Goal: Task Accomplishment & Management: Use online tool/utility

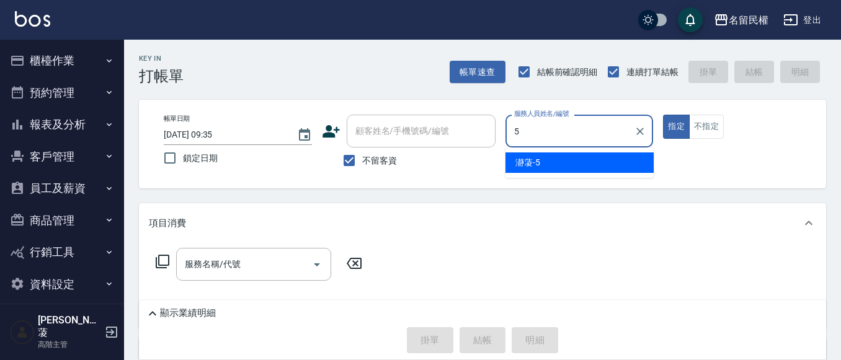
type input "瀞蓤-5"
type button "true"
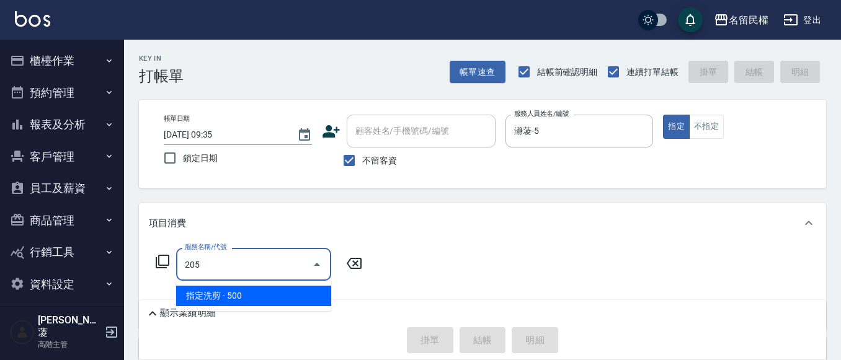
type input "指定洗剪(205)"
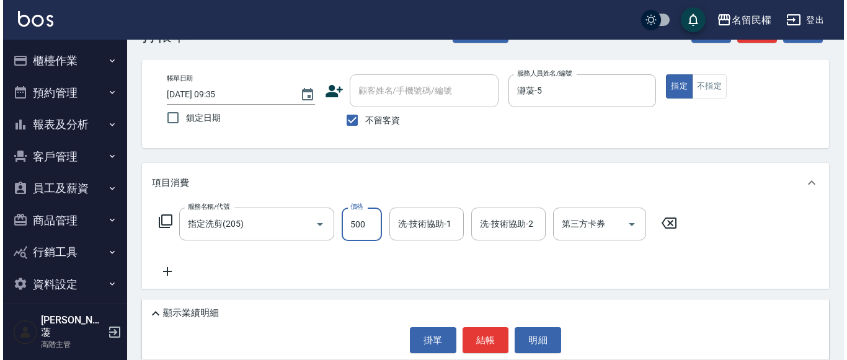
scroll to position [62, 0]
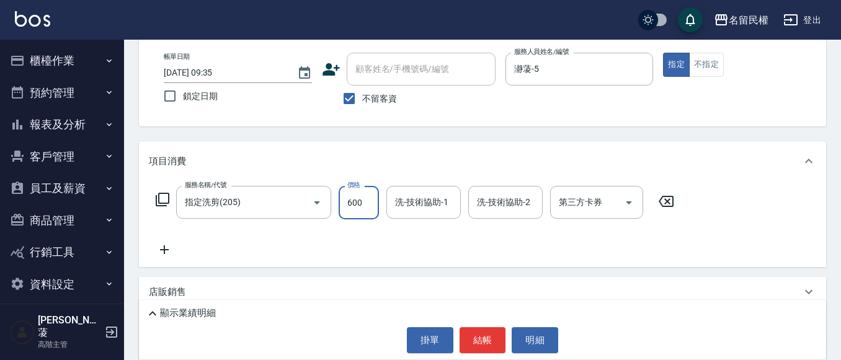
type input "600"
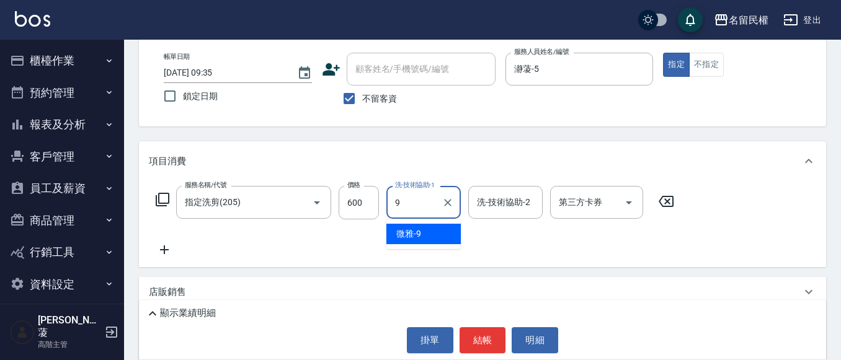
type input "微雅-9"
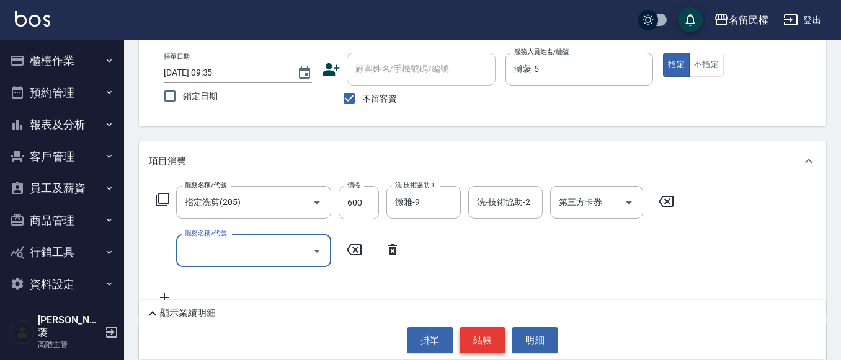
click at [475, 338] on button "結帳" at bounding box center [482, 340] width 46 height 26
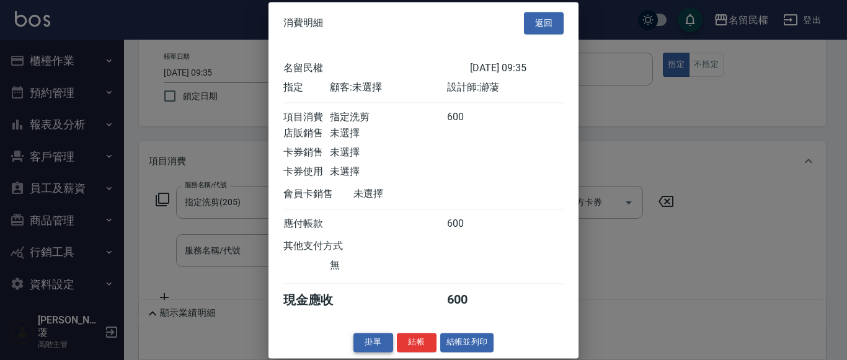
scroll to position [16, 0]
click at [414, 344] on button "結帳" at bounding box center [417, 342] width 40 height 19
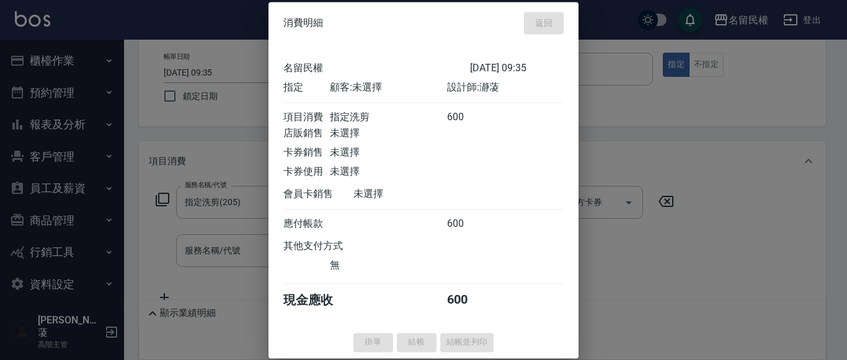
type input "[DATE] 11:05"
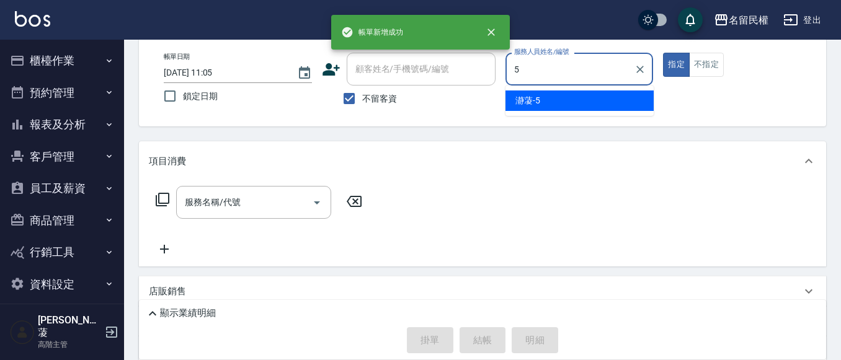
type input "瀞蓤-5"
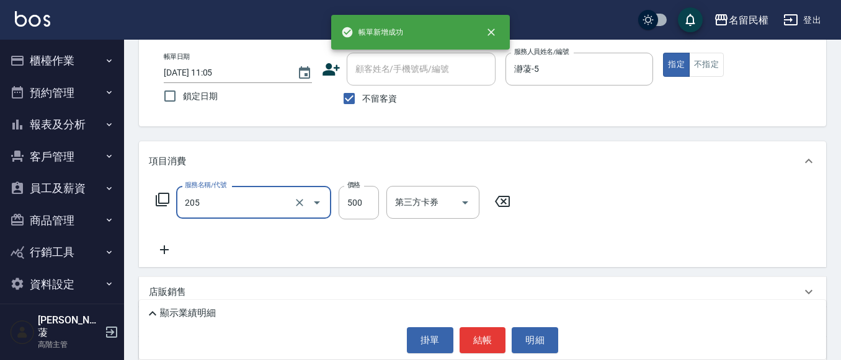
type input "指定洗剪(205)"
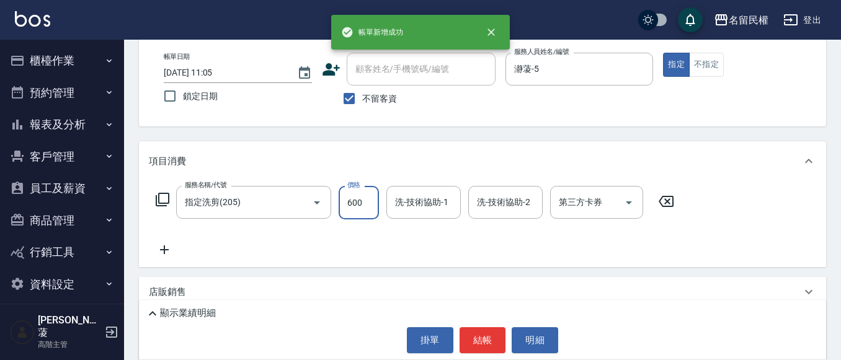
type input "600"
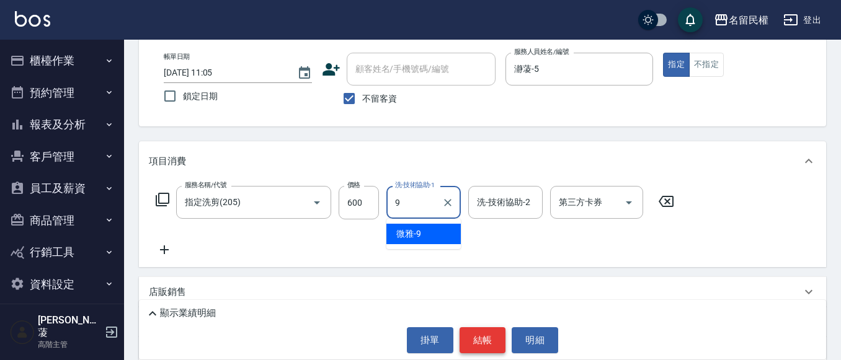
type input "微雅-9"
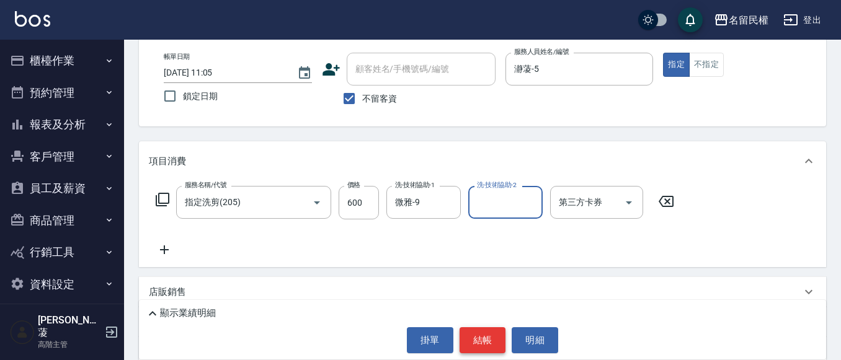
click at [487, 341] on button "結帳" at bounding box center [482, 340] width 46 height 26
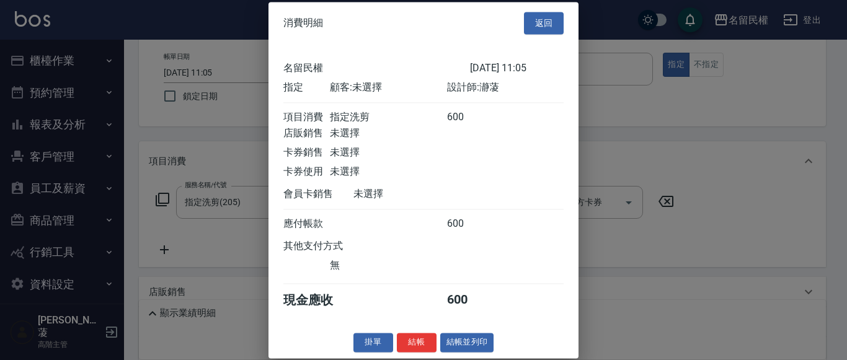
click at [404, 333] on div "消費明細 返回 名留民權 [DATE] 11:05 指定 顧客: 未選擇 設計師: 瀞蓤 項目消費 指定洗剪 600 店販銷售 未選擇 卡券銷售 未選擇 卡券…" at bounding box center [423, 180] width 310 height 356
click at [407, 337] on button "結帳" at bounding box center [417, 342] width 40 height 19
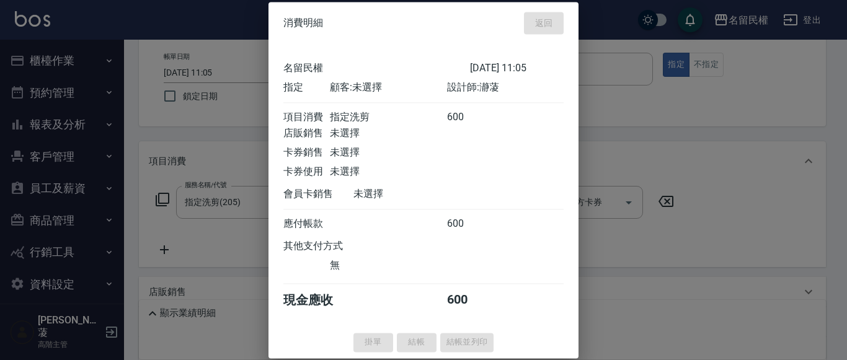
type input "[DATE] 11:06"
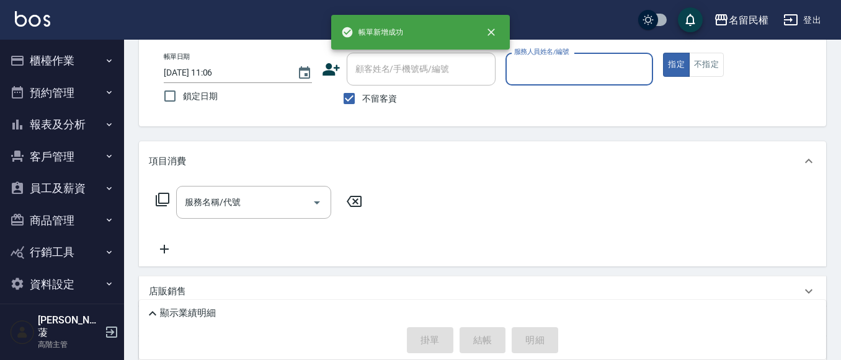
type input "9"
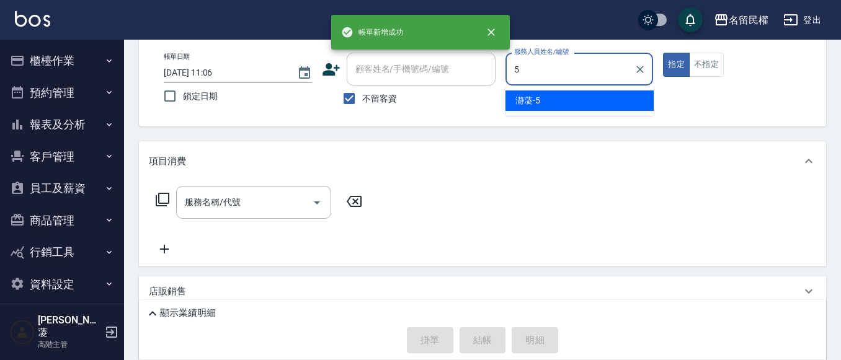
type input "瀞蓤-5"
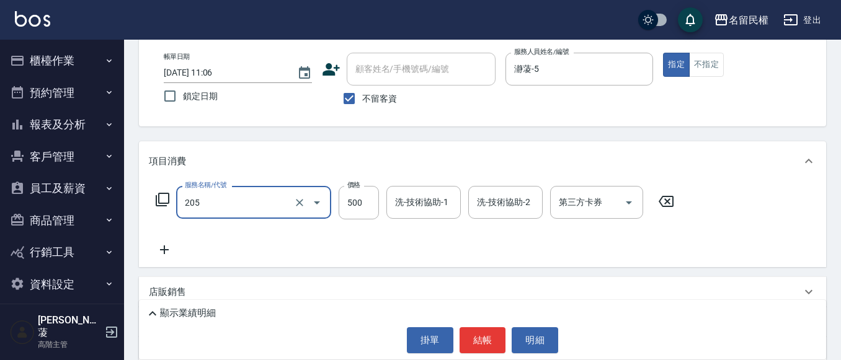
type input "指定洗剪(205)"
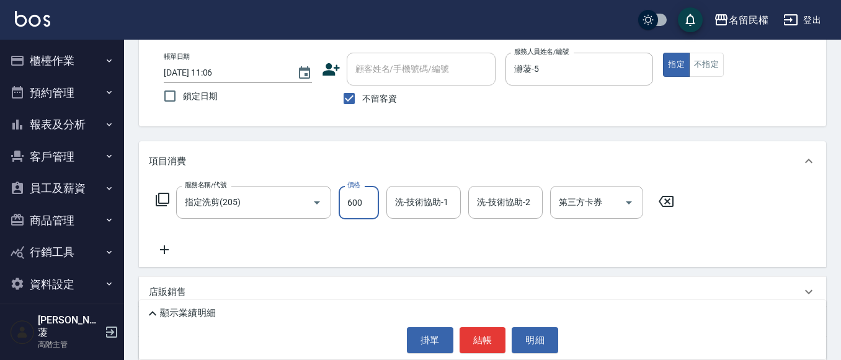
type input "600"
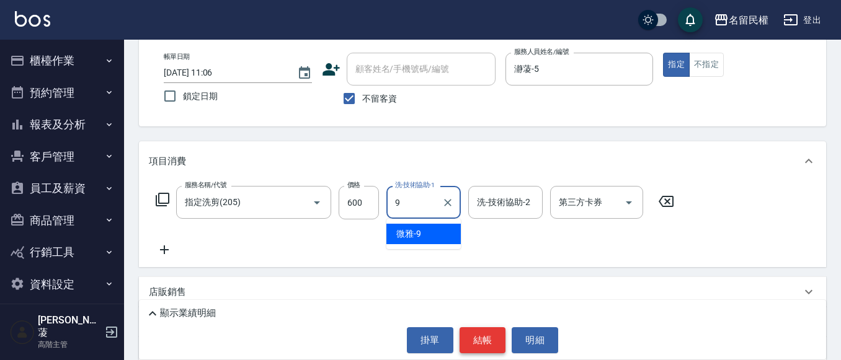
type input "微雅-9"
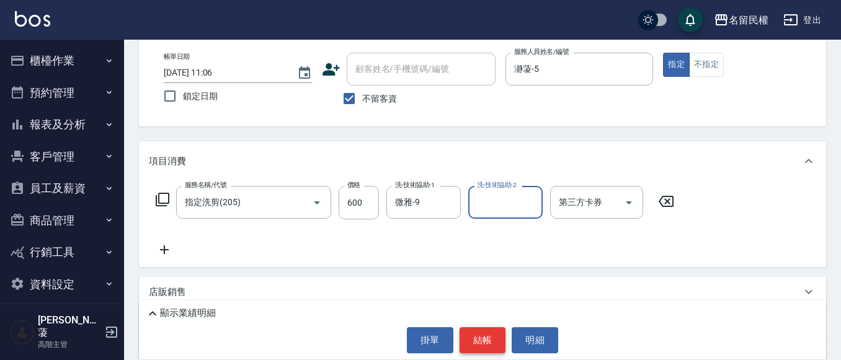
click at [485, 338] on button "結帳" at bounding box center [482, 340] width 46 height 26
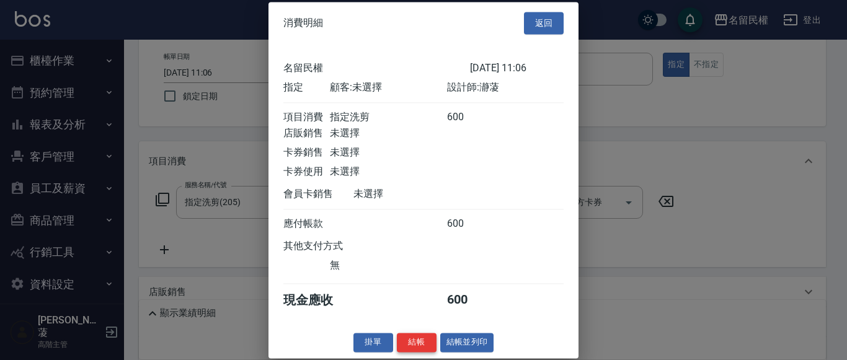
click at [418, 352] on button "結帳" at bounding box center [417, 342] width 40 height 19
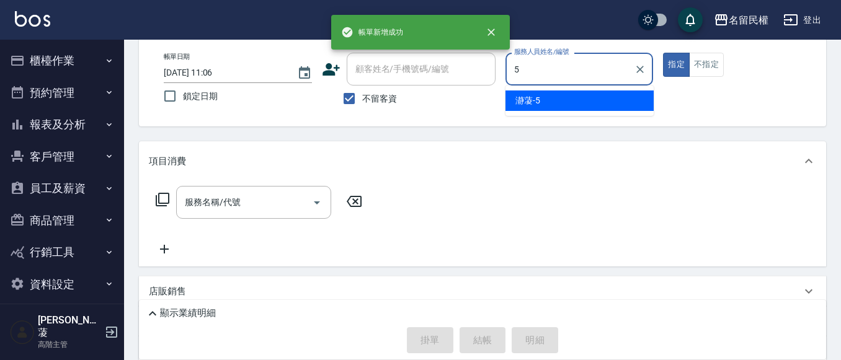
type input "瀞蓤-5"
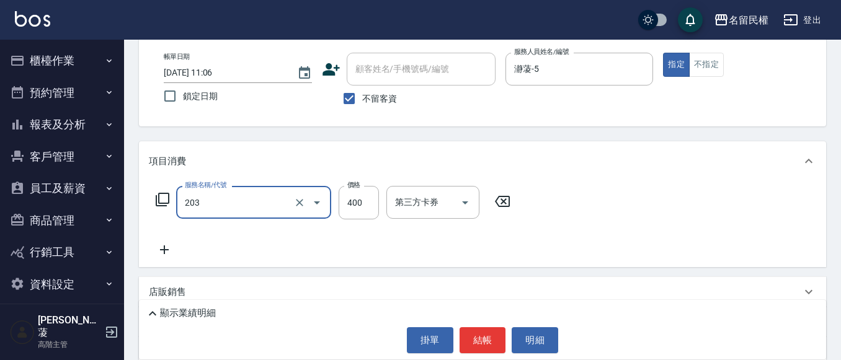
type input "指定單剪(203)"
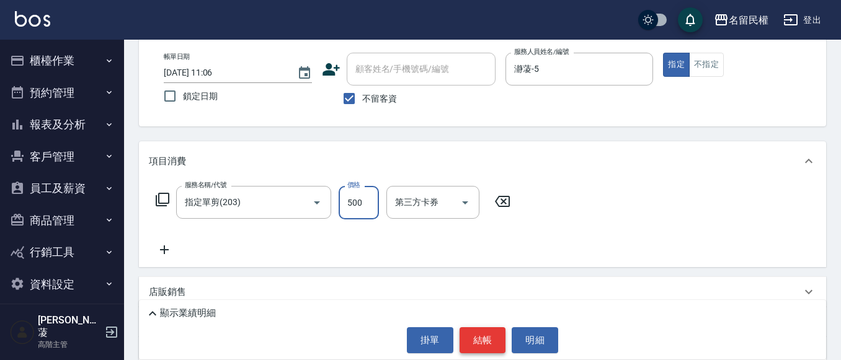
type input "500"
click at [488, 346] on button "結帳" at bounding box center [482, 340] width 46 height 26
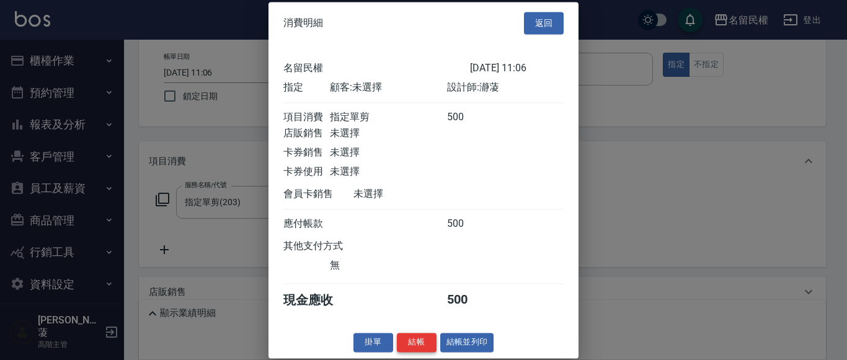
click at [413, 342] on button "結帳" at bounding box center [417, 342] width 40 height 19
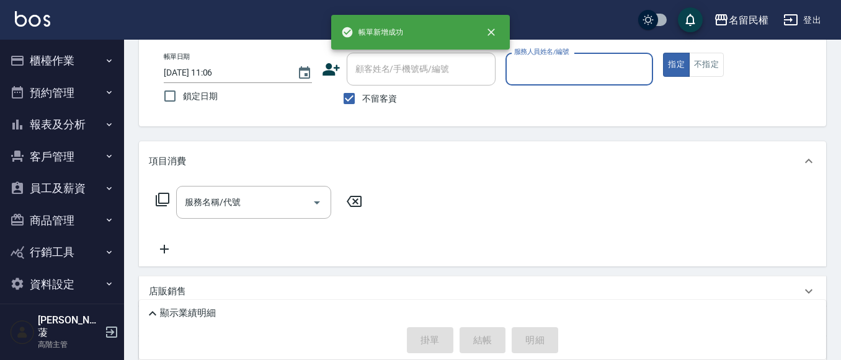
click at [82, 66] on button "櫃檯作業" at bounding box center [62, 61] width 114 height 32
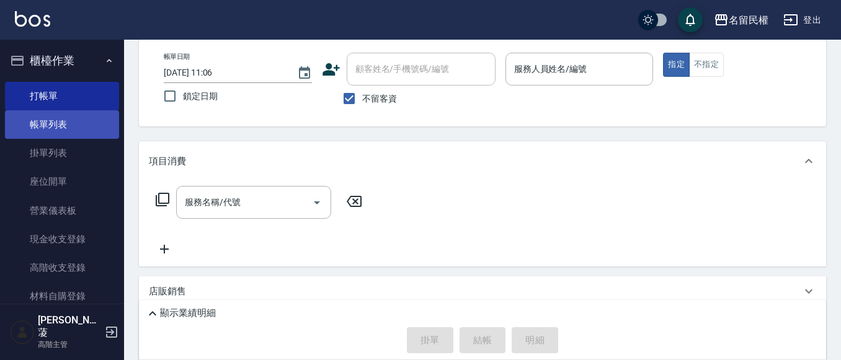
click at [69, 117] on link "帳單列表" at bounding box center [62, 124] width 114 height 29
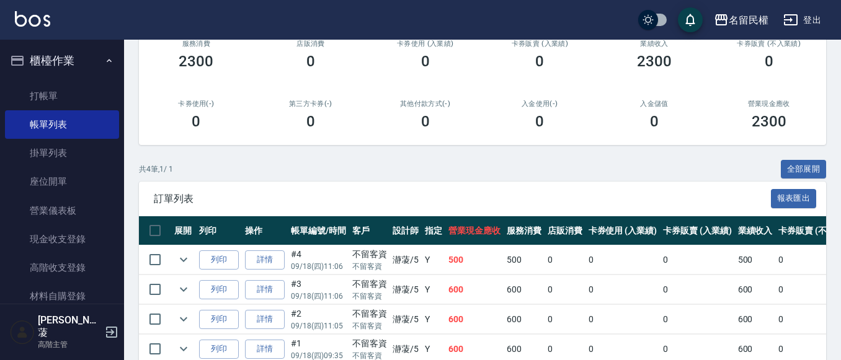
scroll to position [186, 0]
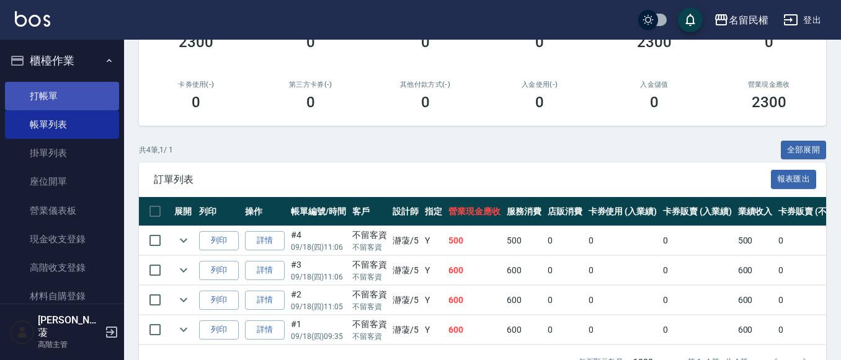
click at [66, 91] on link "打帳單" at bounding box center [62, 96] width 114 height 29
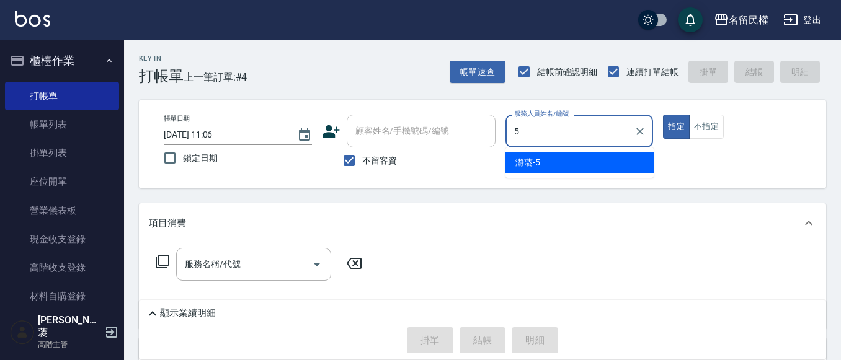
type input "瀞蓤-5"
type button "true"
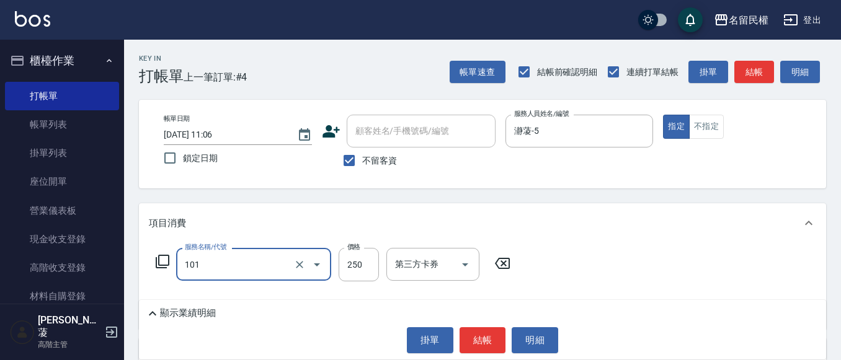
type input "不指定洗髮(101)"
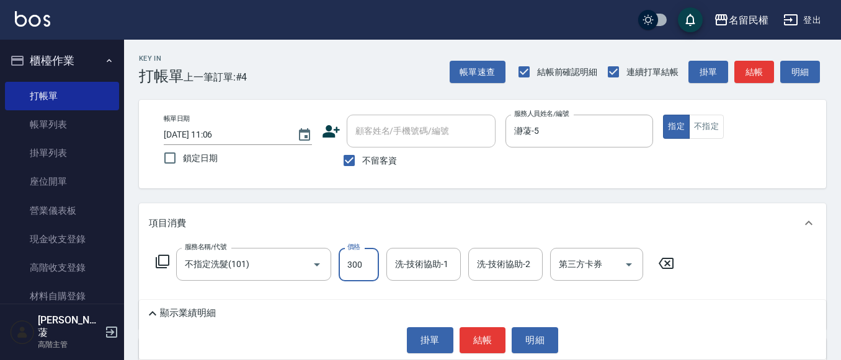
type input "300"
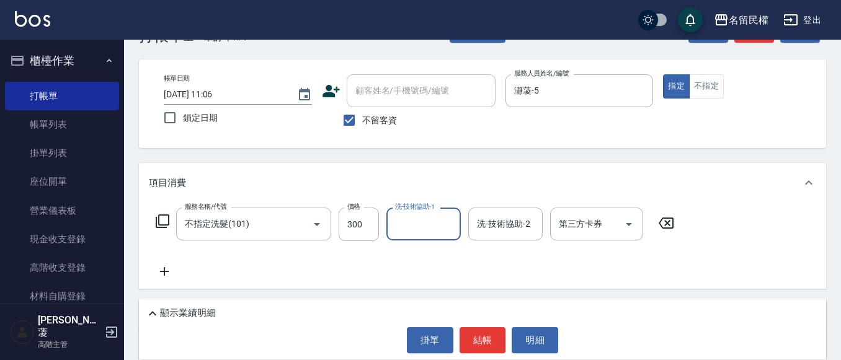
scroll to position [62, 0]
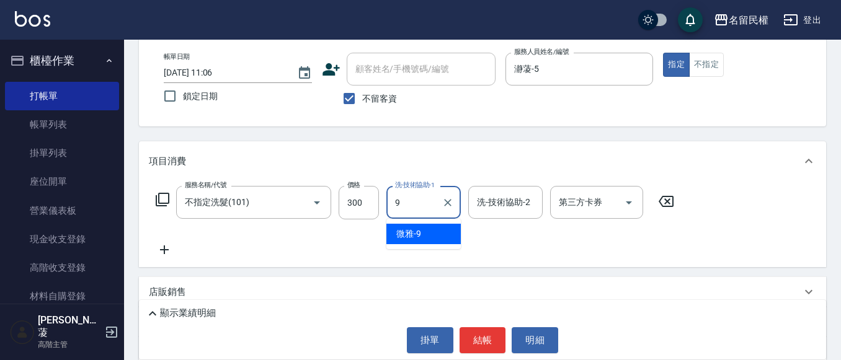
type input "微雅-9"
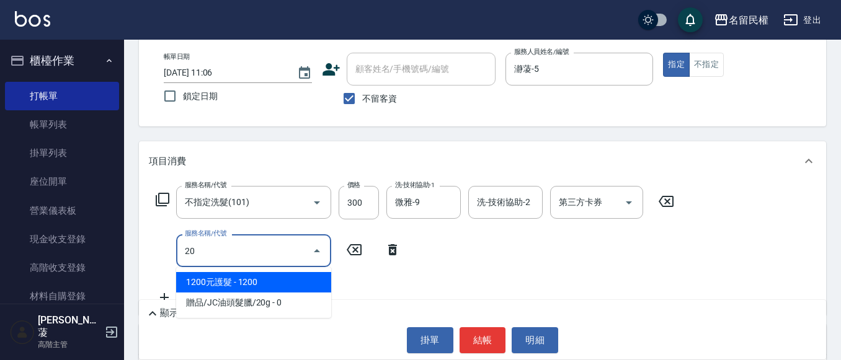
type input "204"
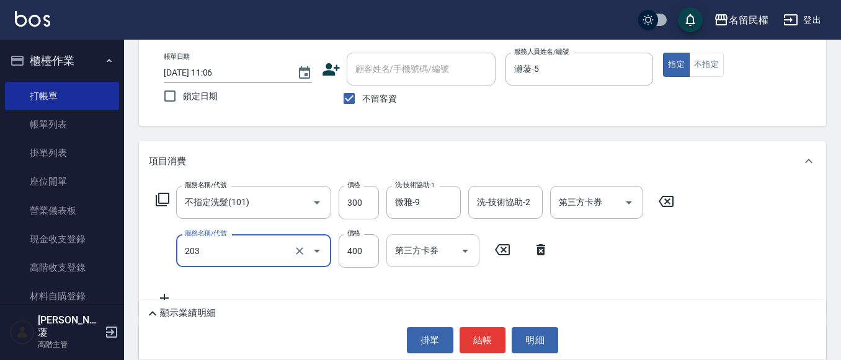
type input "指定單剪(203)"
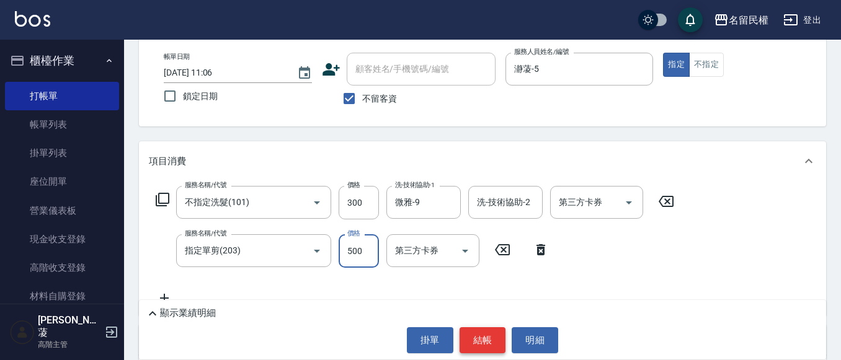
type input "500"
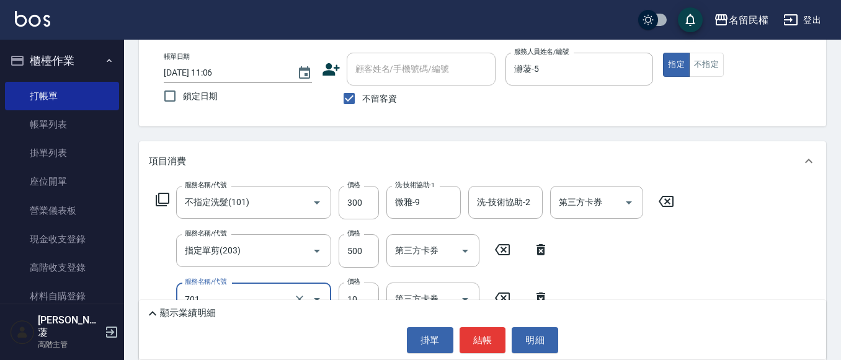
type input "[PERSON_NAME](701)"
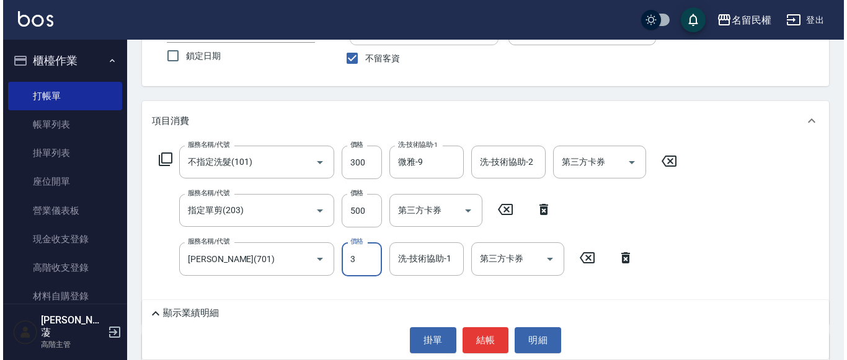
scroll to position [124, 0]
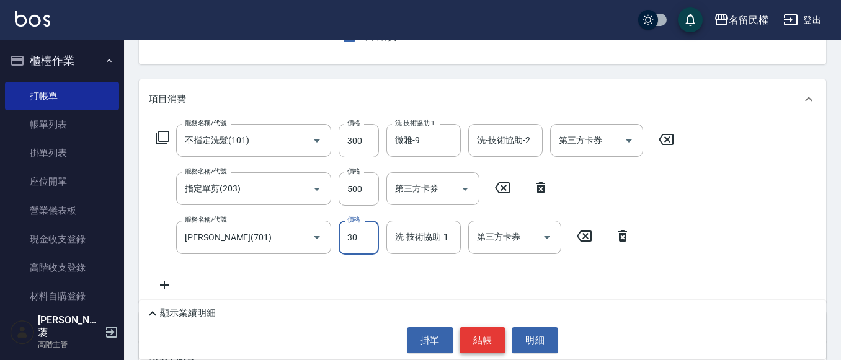
type input "30"
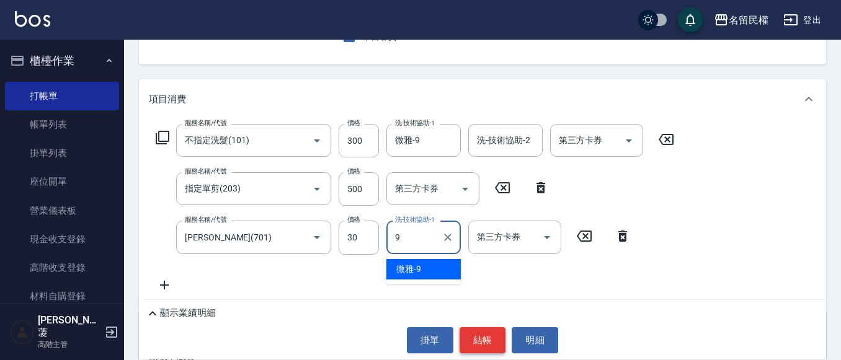
type input "微雅-9"
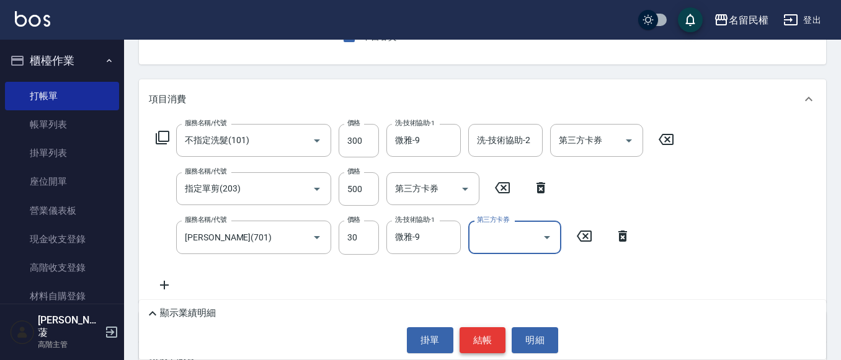
click at [482, 337] on button "結帳" at bounding box center [482, 340] width 46 height 26
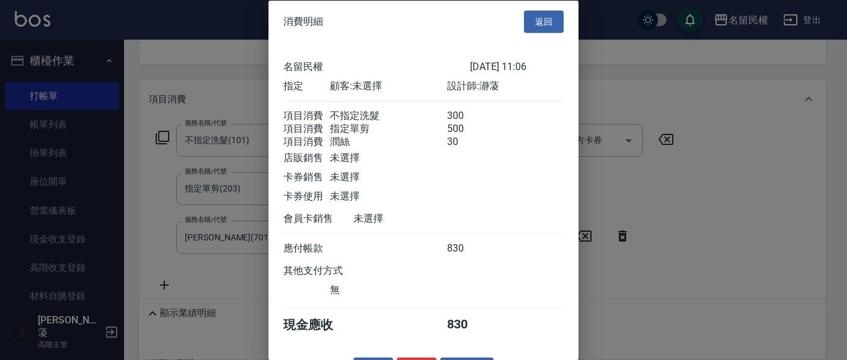
scroll to position [46, 0]
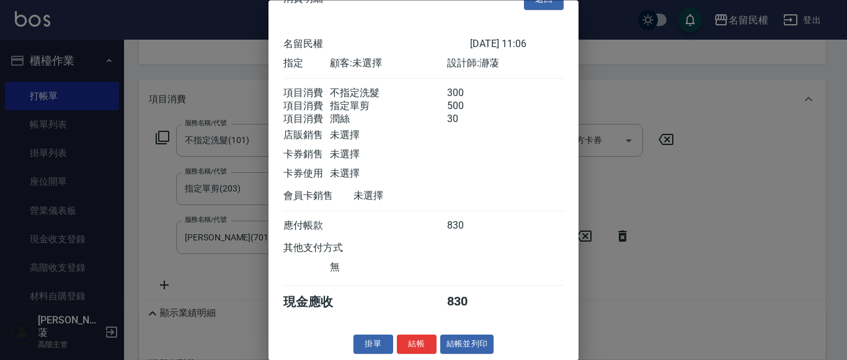
click at [408, 347] on button "結帳" at bounding box center [417, 344] width 40 height 19
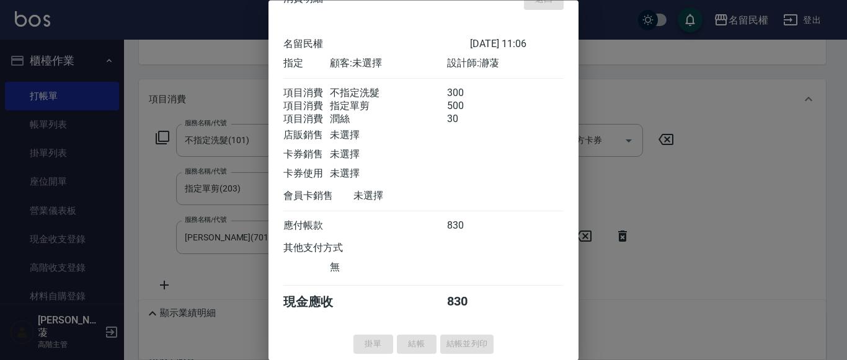
type input "[DATE] 11:36"
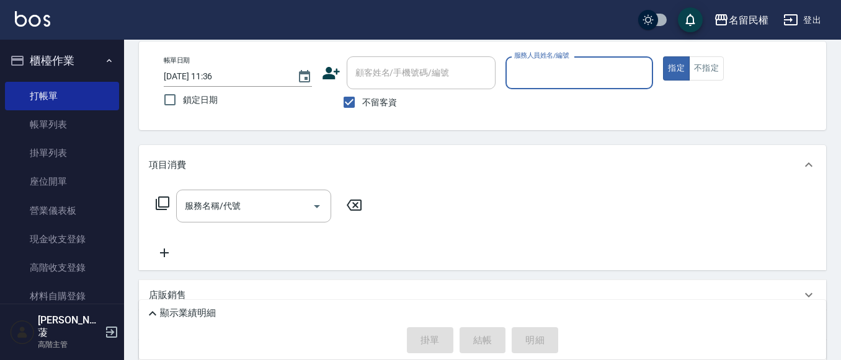
scroll to position [0, 0]
